Goal: Find specific page/section: Find specific page/section

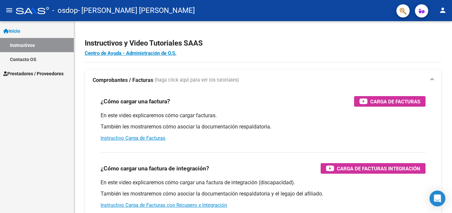
click at [14, 30] on span "Inicio" at bounding box center [11, 30] width 17 height 7
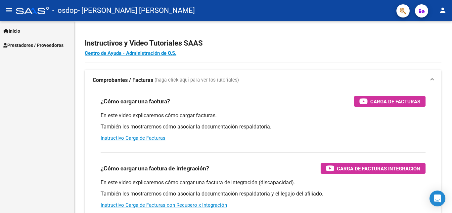
click at [34, 31] on link "Inicio" at bounding box center [37, 31] width 74 height 14
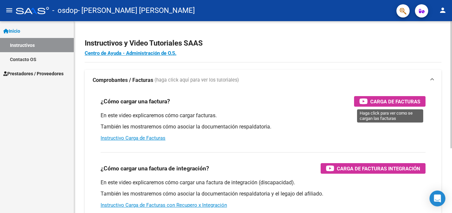
click at [378, 104] on span "Carga de Facturas" at bounding box center [395, 102] width 50 height 8
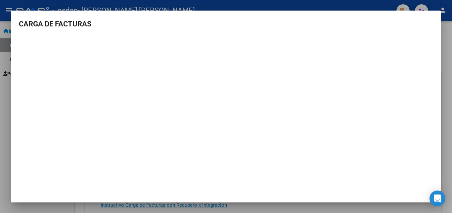
click at [445, 48] on div at bounding box center [226, 106] width 452 height 213
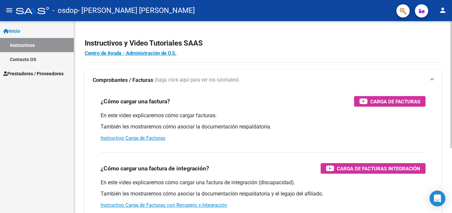
scroll to position [33, 0]
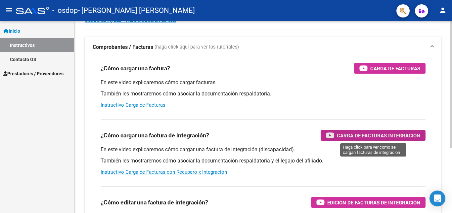
click at [362, 138] on span "Carga de Facturas Integración" at bounding box center [378, 136] width 83 height 8
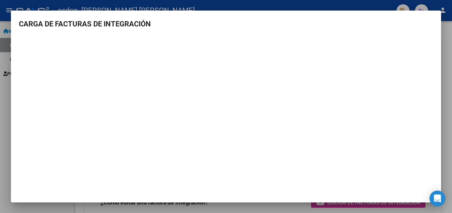
click at [450, 35] on div at bounding box center [226, 106] width 452 height 213
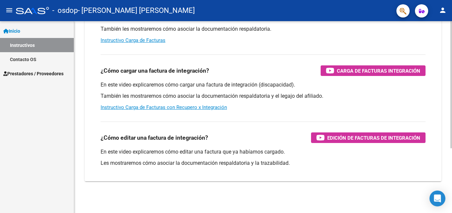
scroll to position [0, 0]
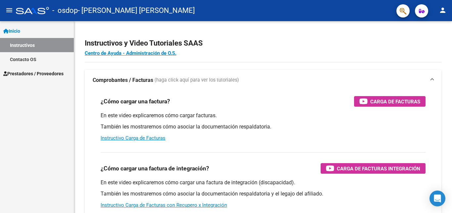
click at [48, 72] on span "Prestadores / Proveedores" at bounding box center [33, 73] width 60 height 7
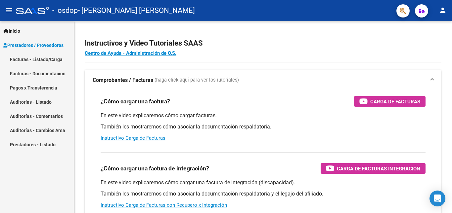
click at [47, 58] on link "Facturas - Listado/Carga" at bounding box center [37, 59] width 74 height 14
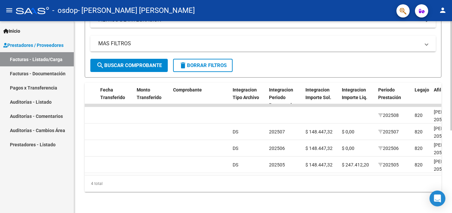
scroll to position [0, 549]
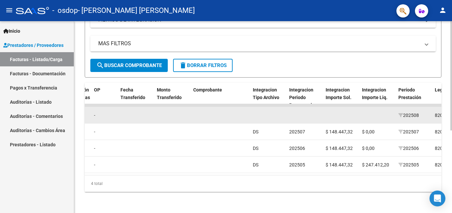
drag, startPoint x: 307, startPoint y: 101, endPoint x: 300, endPoint y: 102, distance: 6.7
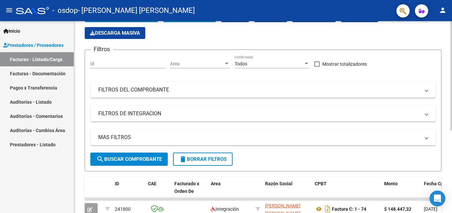
scroll to position [0, 0]
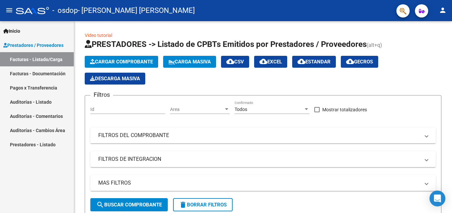
click at [26, 31] on link "Inicio" at bounding box center [37, 31] width 74 height 14
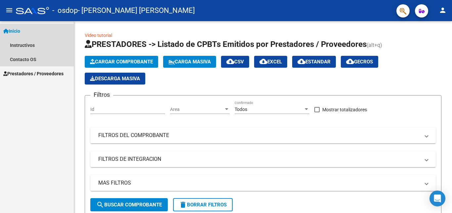
click at [13, 30] on span "Inicio" at bounding box center [11, 30] width 17 height 7
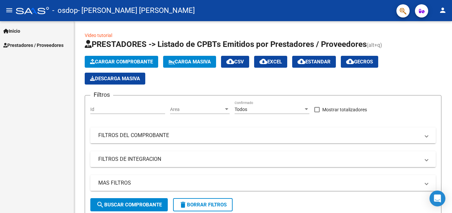
click at [31, 13] on div at bounding box center [32, 10] width 33 height 7
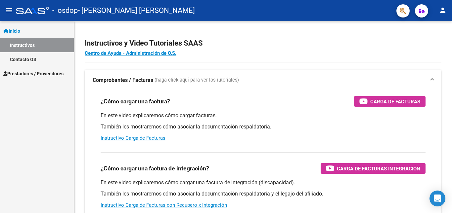
click at [30, 30] on link "Inicio" at bounding box center [37, 31] width 74 height 14
click at [105, 9] on span "- [PERSON_NAME] [PERSON_NAME]" at bounding box center [136, 10] width 117 height 15
click at [9, 12] on mat-icon "menu" at bounding box center [9, 10] width 8 height 8
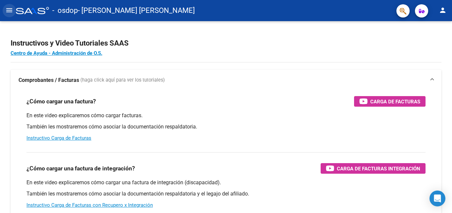
click at [9, 12] on mat-icon "menu" at bounding box center [9, 10] width 8 height 8
